Goal: Transaction & Acquisition: Purchase product/service

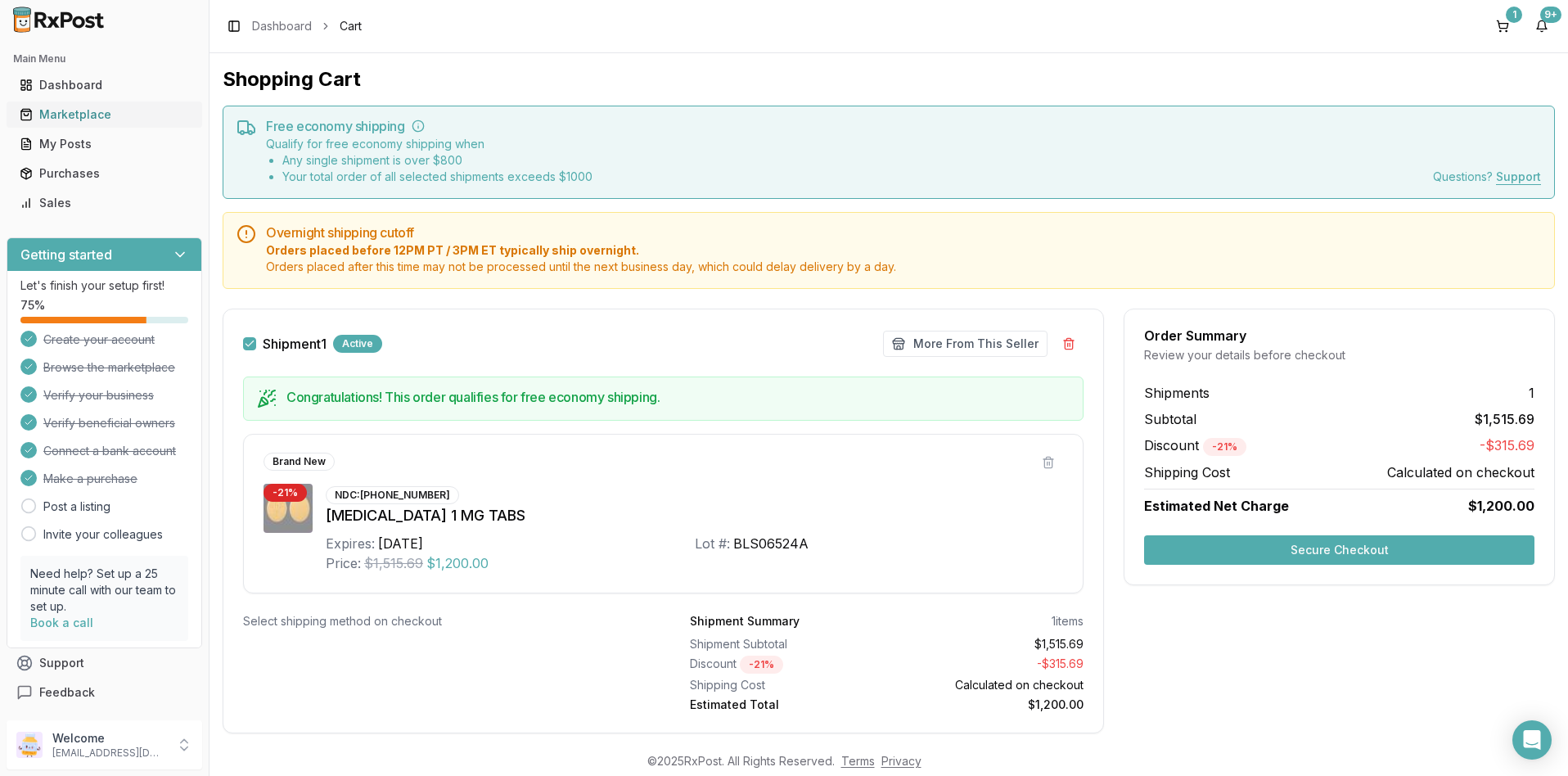
click at [85, 115] on div "Marketplace" at bounding box center [104, 114] width 169 height 16
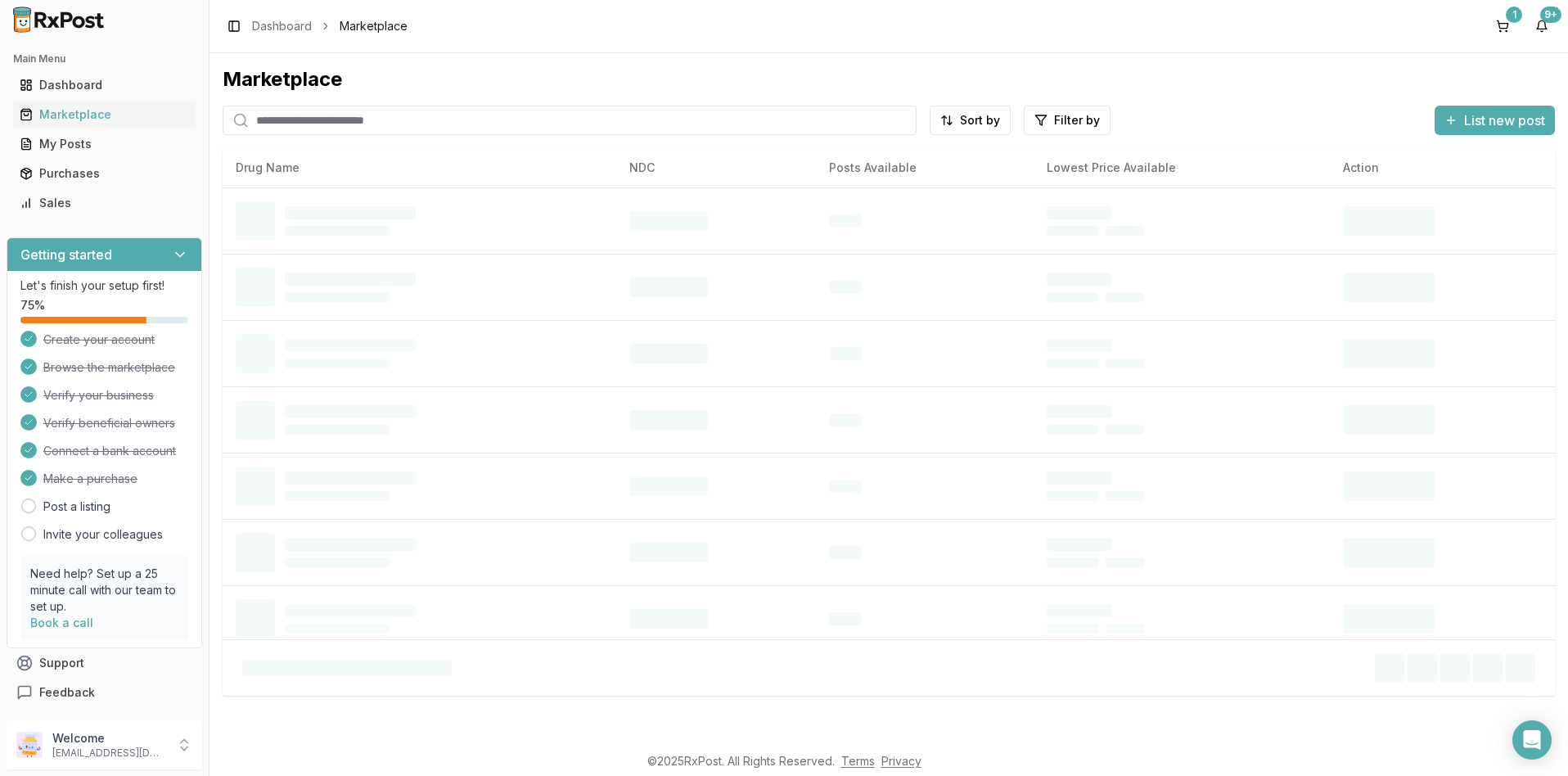
click at [281, 125] on input "search" at bounding box center [569, 120] width 694 height 29
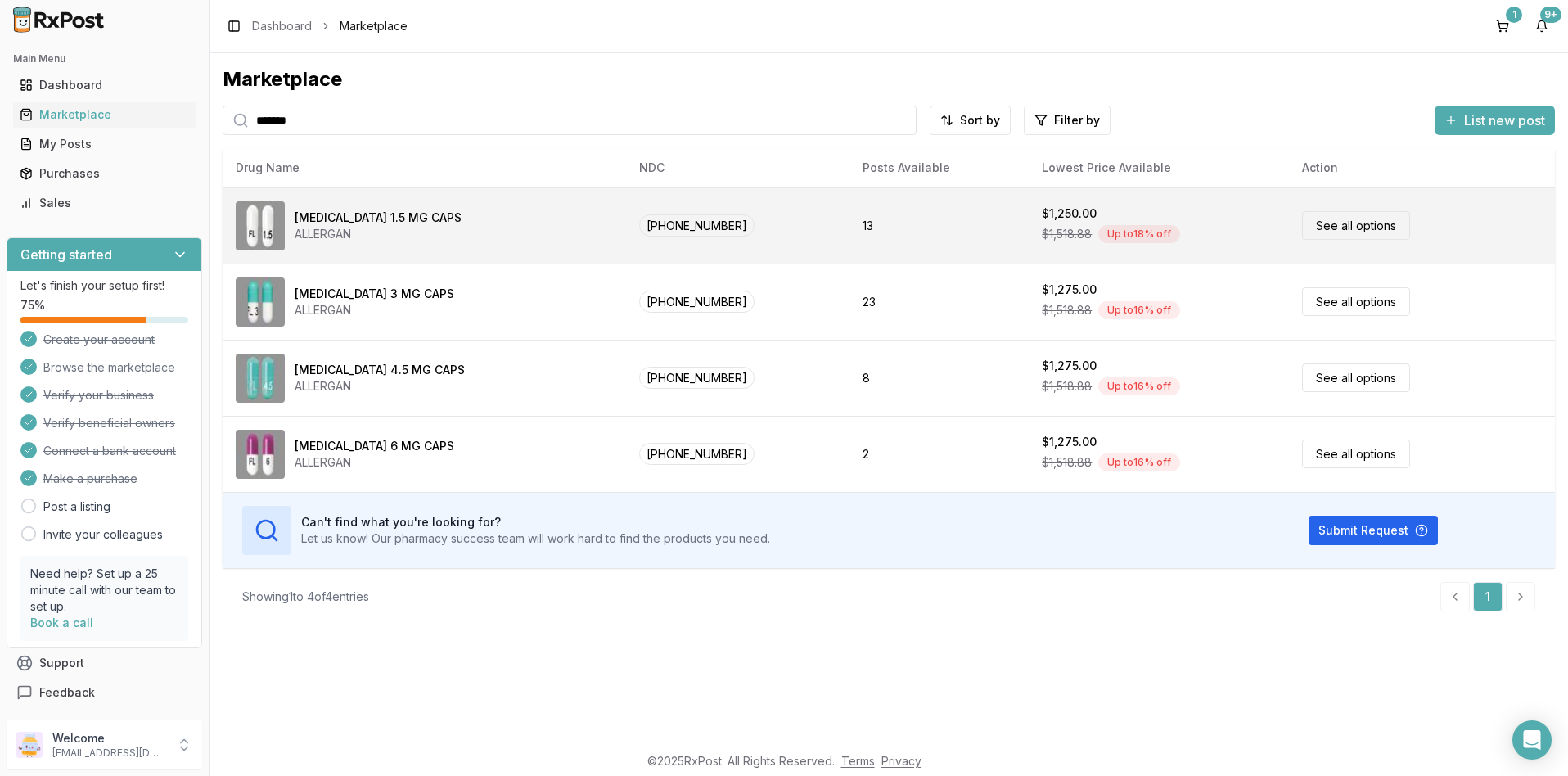
type input "*******"
click at [1331, 221] on link "See all options" at bounding box center [1356, 225] width 108 height 28
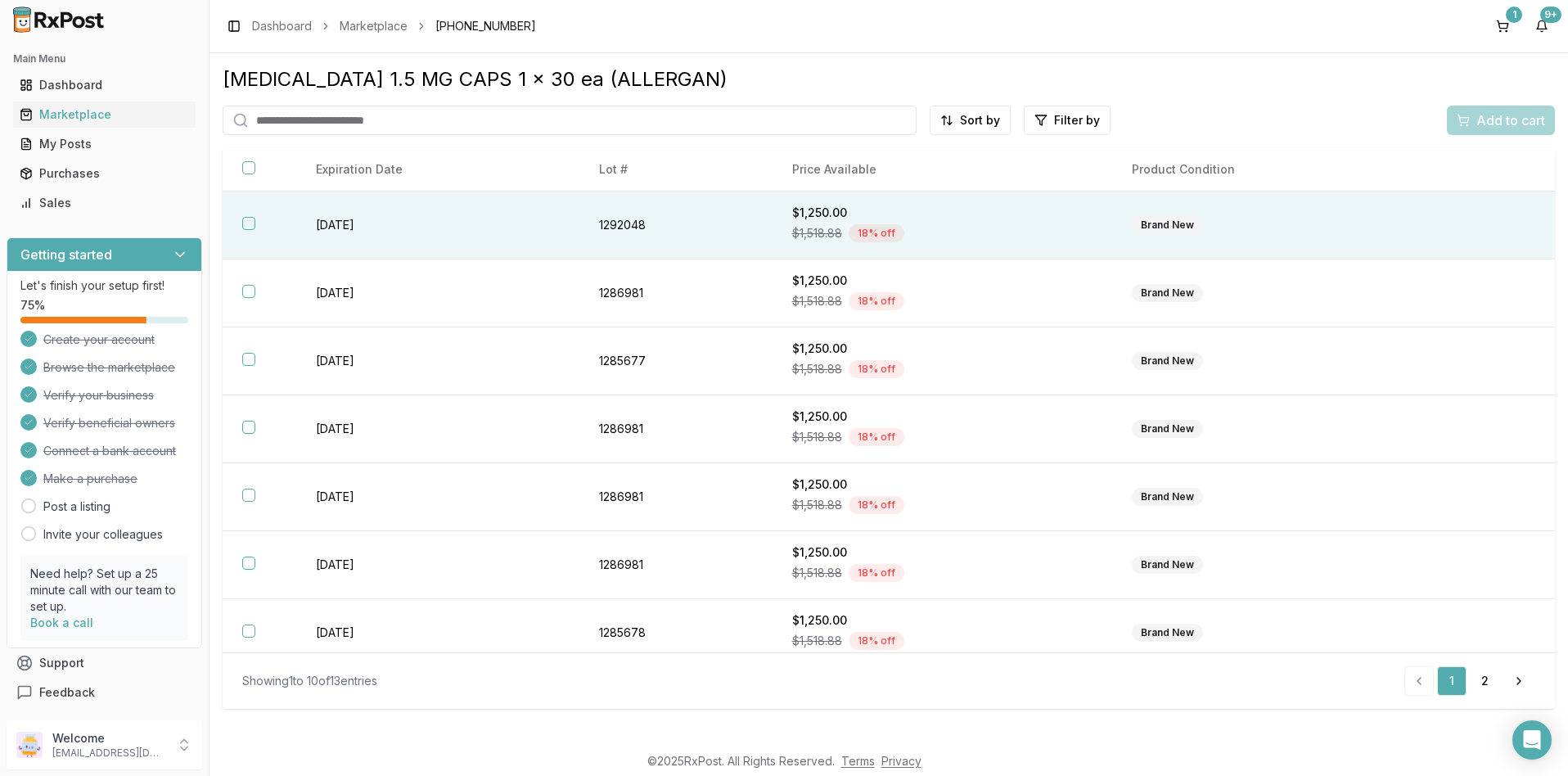
click at [242, 221] on button "button" at bounding box center [249, 223] width 13 height 13
click at [1491, 121] on span "Add to cart" at bounding box center [1510, 120] width 68 height 20
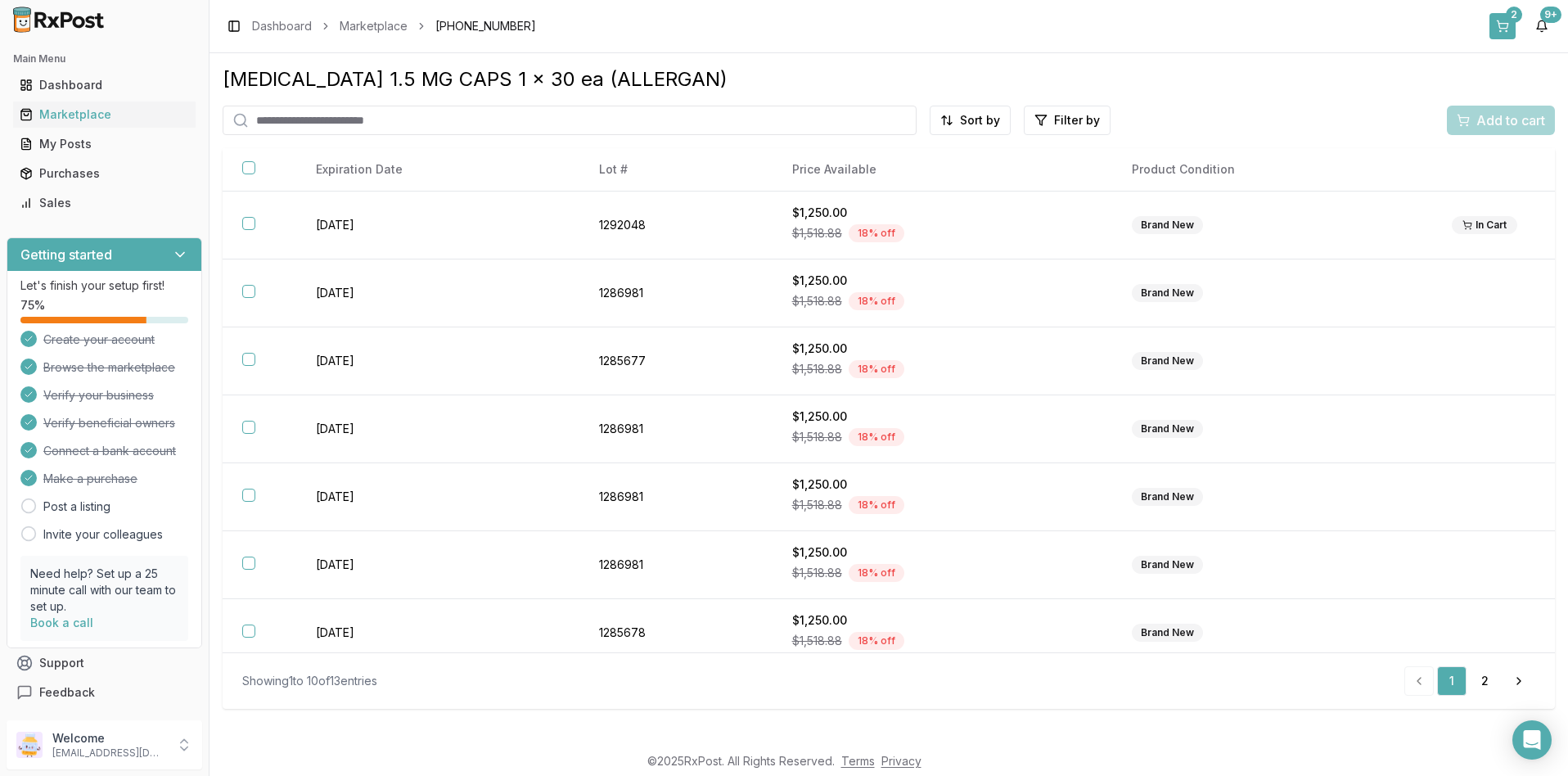
click at [1503, 27] on button "2" at bounding box center [1502, 27] width 27 height 27
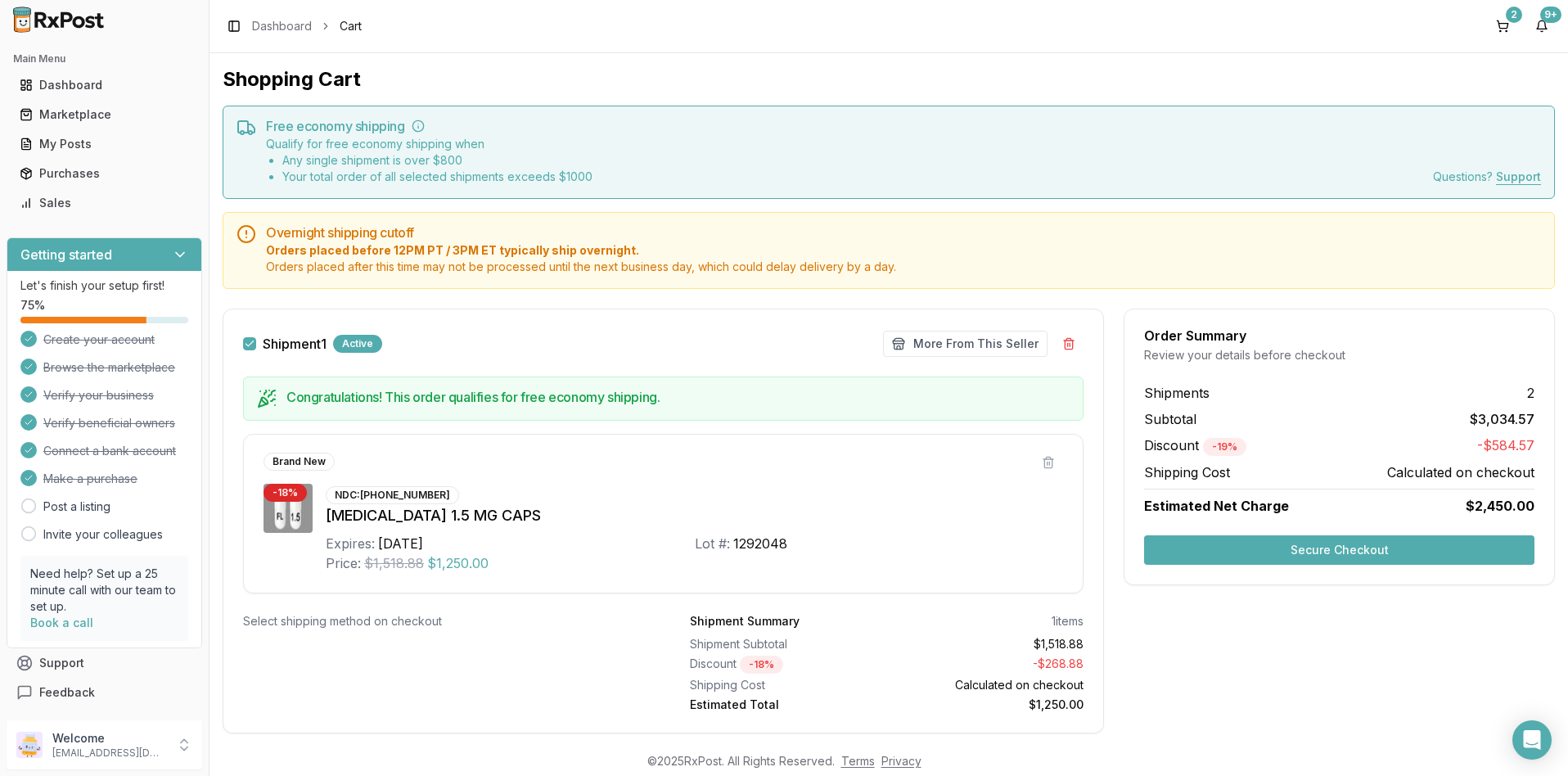
click at [1334, 541] on button "Secure Checkout" at bounding box center [1338, 549] width 390 height 29
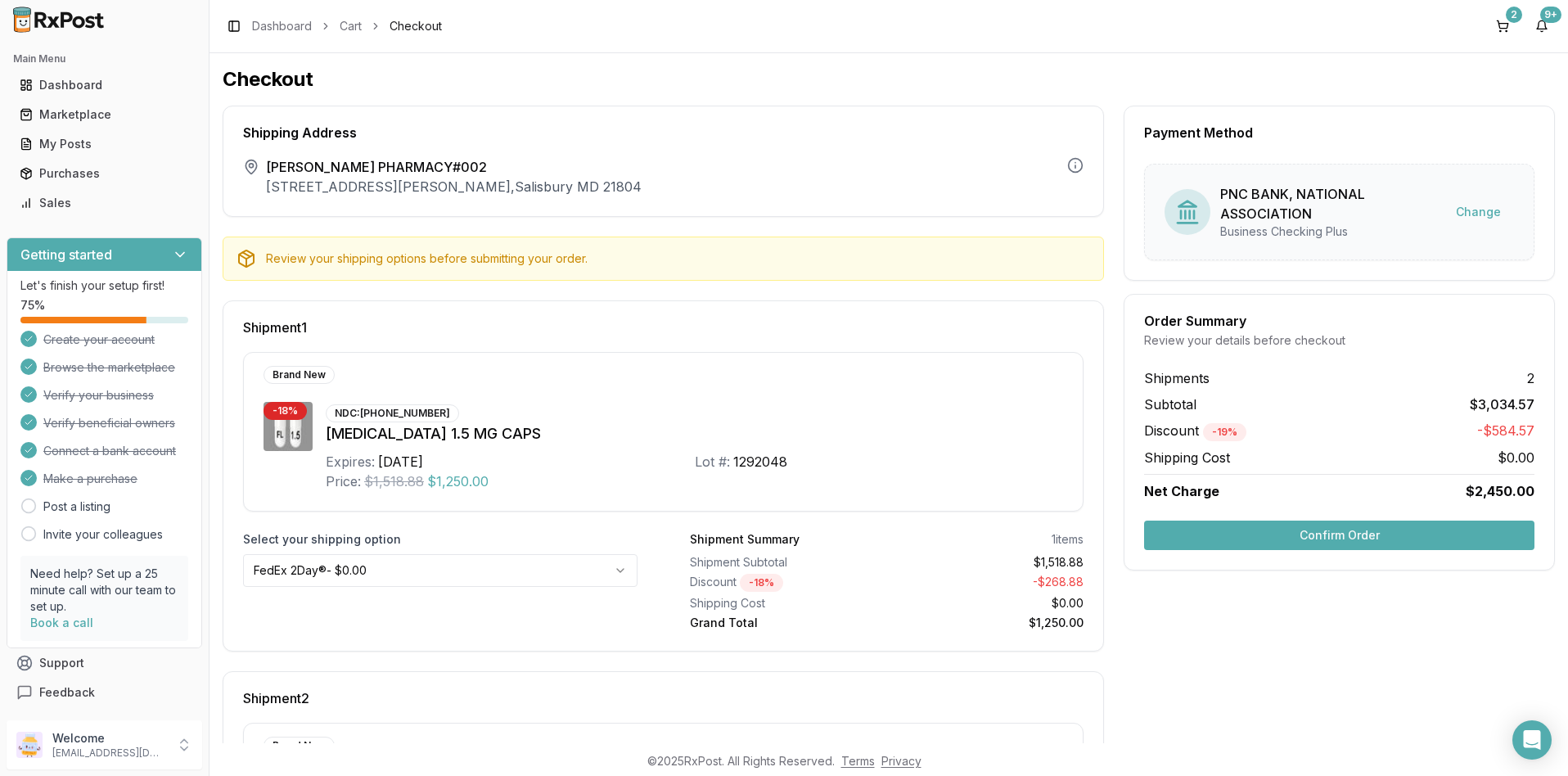
click at [1291, 532] on button "Confirm Order" at bounding box center [1338, 535] width 390 height 29
